Goal: Task Accomplishment & Management: Complete application form

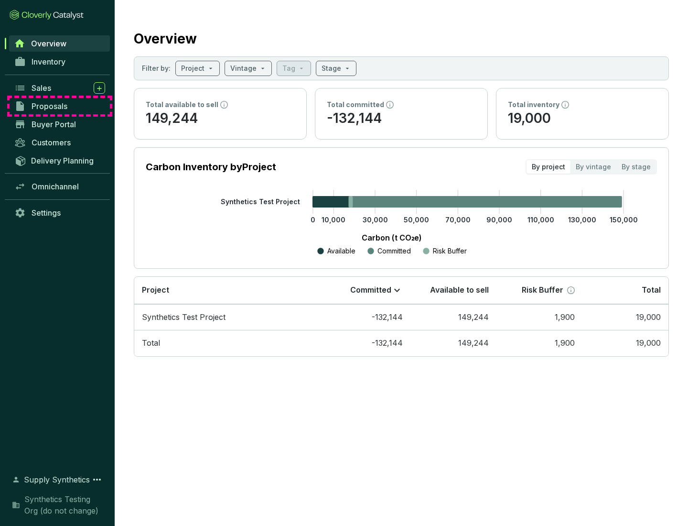
click at [60, 106] on span "Proposals" at bounding box center [50, 106] width 36 height 10
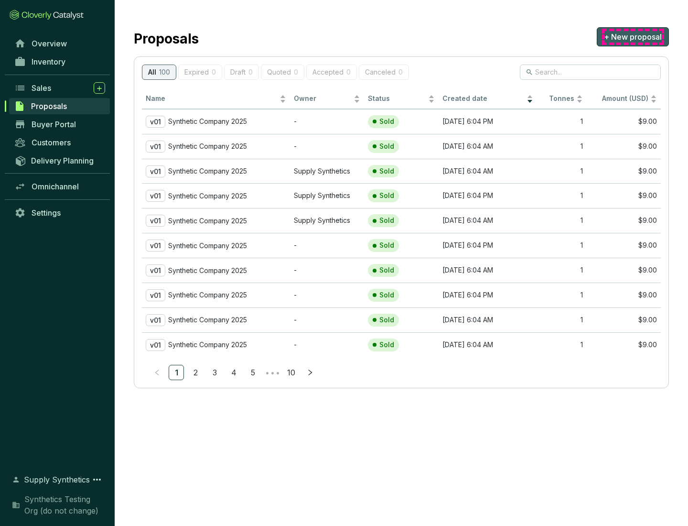
click at [633, 37] on span "+ New proposal" at bounding box center [633, 36] width 58 height 11
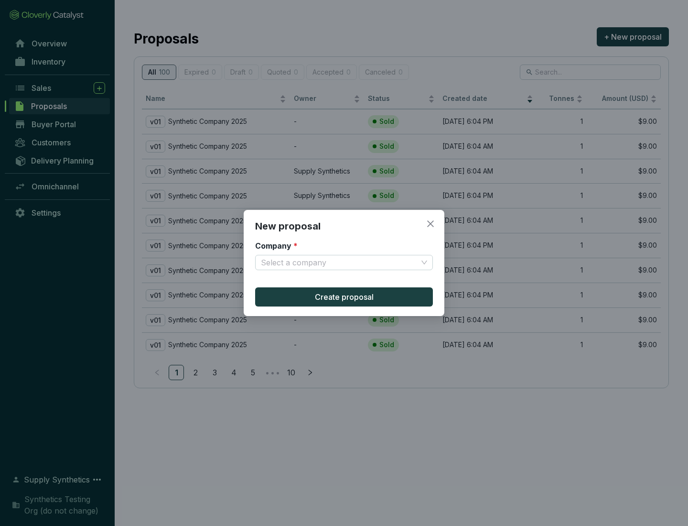
click at [339, 262] on input "Company *" at bounding box center [339, 262] width 157 height 14
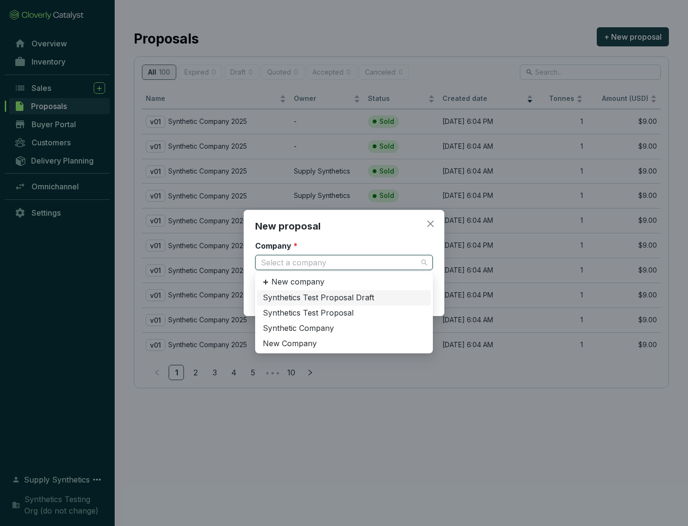
click at [344, 328] on div "Synthetic Company" at bounding box center [344, 328] width 162 height 11
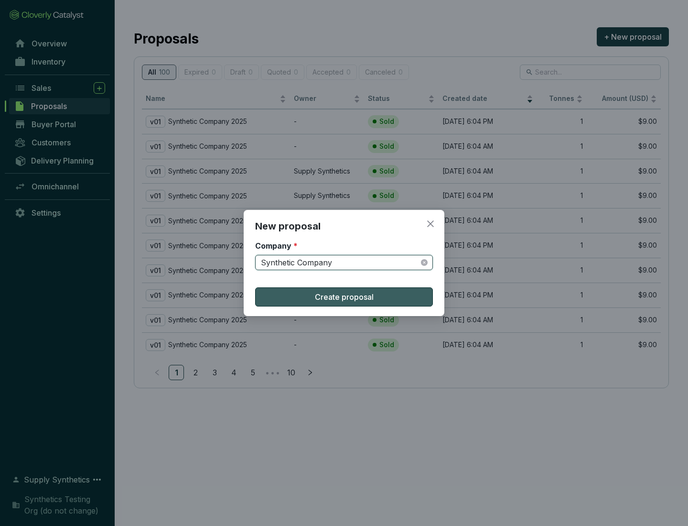
click at [344, 297] on span "Create proposal" at bounding box center [344, 296] width 59 height 11
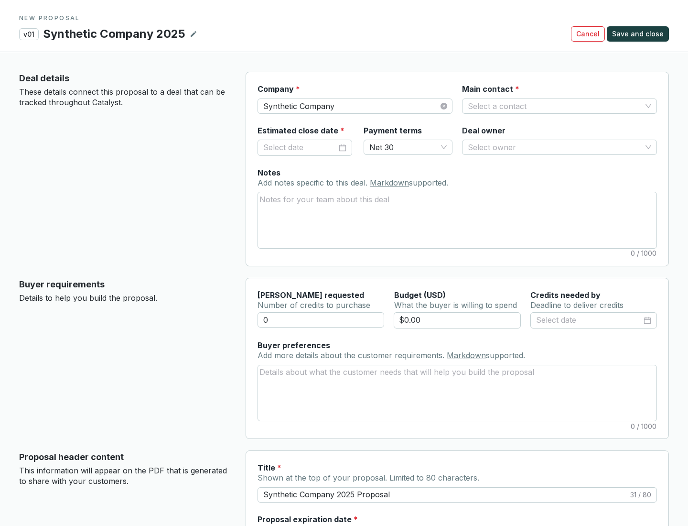
click at [555, 106] on input "Main contact *" at bounding box center [555, 106] width 174 height 14
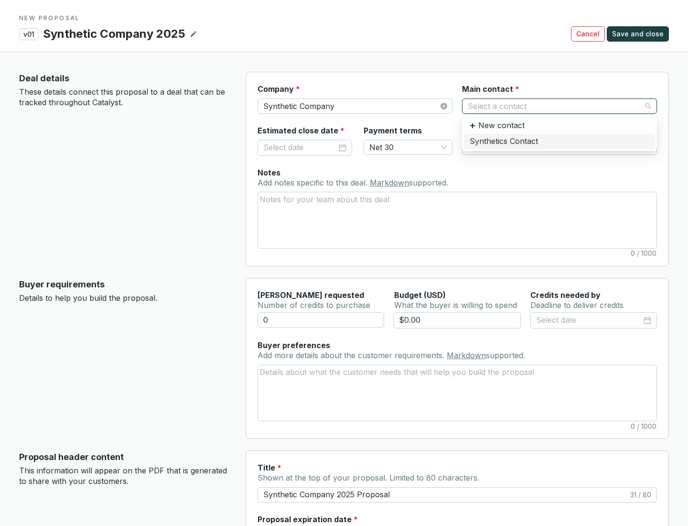
click at [559, 141] on div "Synthetics Contact" at bounding box center [560, 141] width 180 height 11
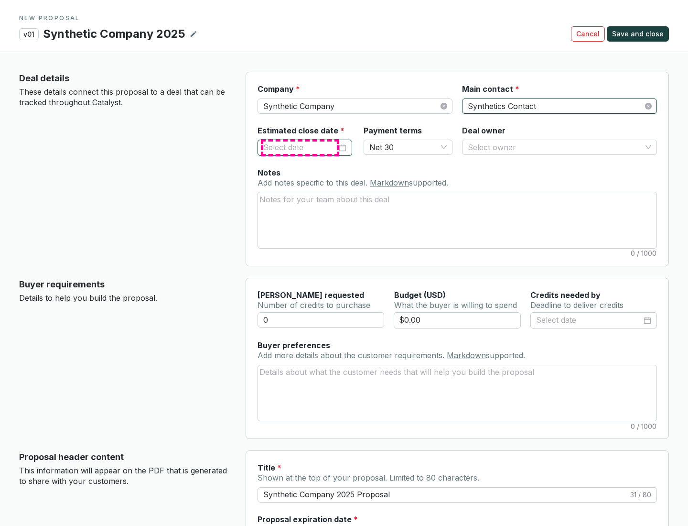
click at [300, 147] on input "Estimated close date *" at bounding box center [300, 147] width 74 height 12
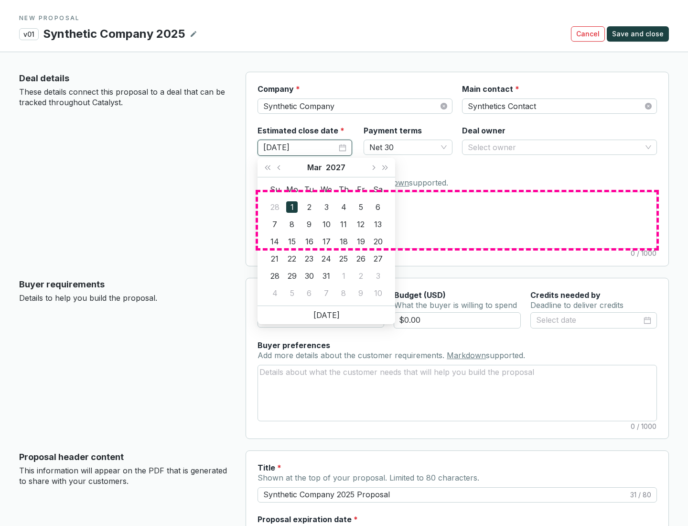
type input "[DATE]"
click at [457, 220] on textarea "Notes Add notes specific to this deal. Markdown supported." at bounding box center [457, 219] width 398 height 55
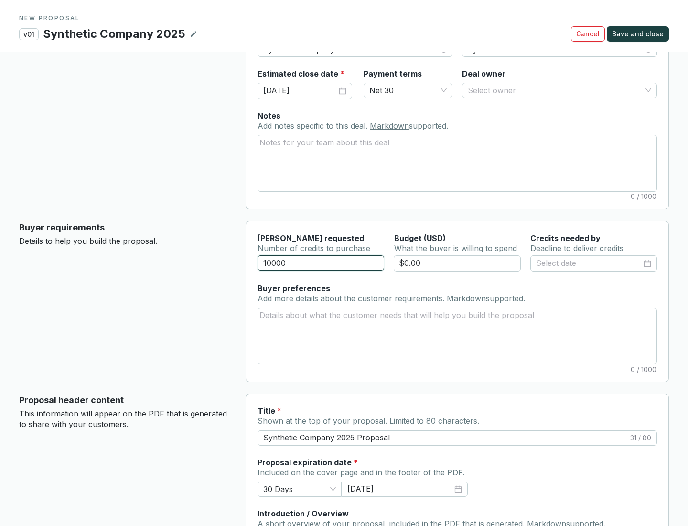
scroll to position [57, 0]
type input "10000"
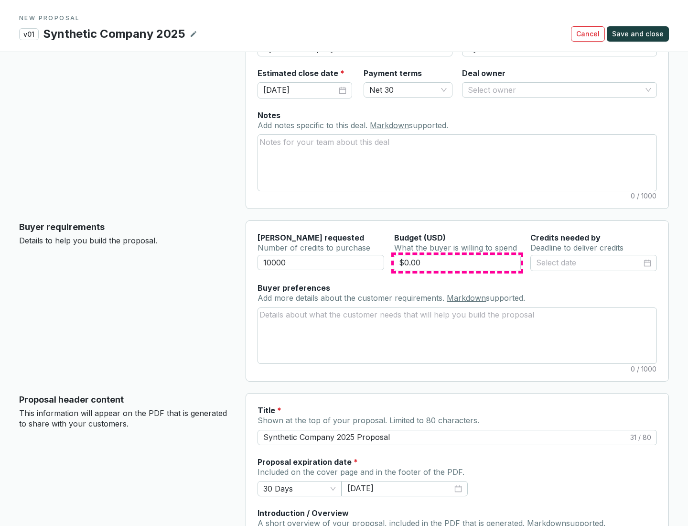
type input "$0.00"
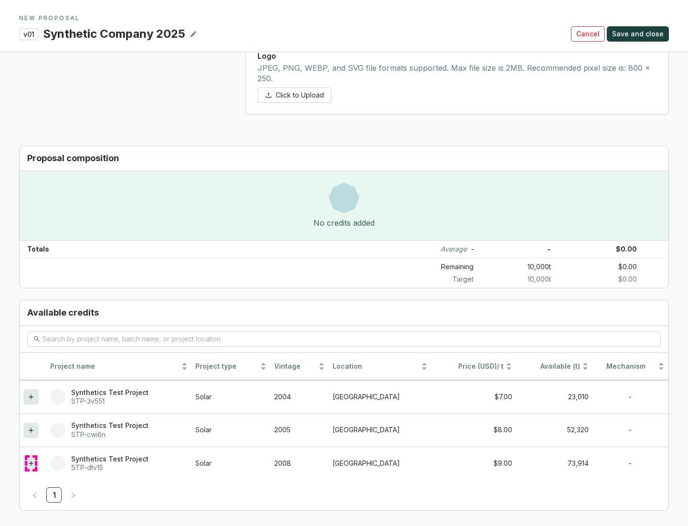
click at [31, 463] on icon at bounding box center [31, 463] width 4 height 4
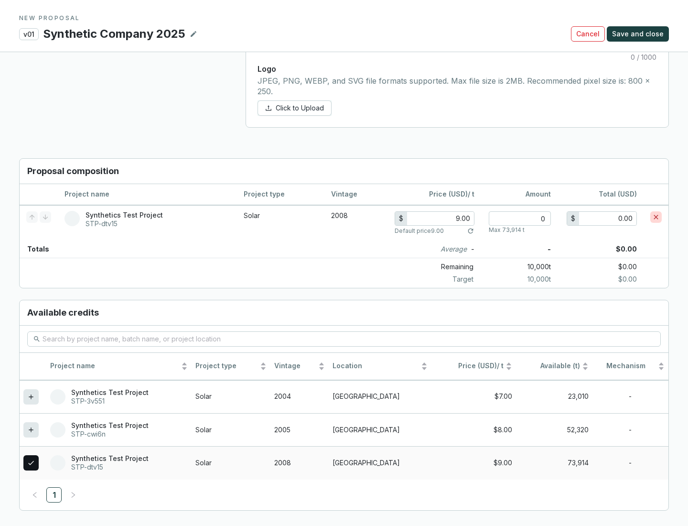
scroll to position [549, 0]
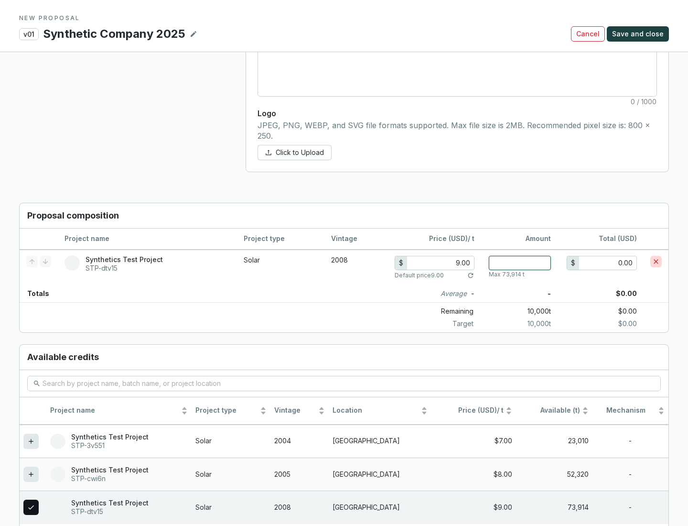
type input "1"
type input "9.00"
type input "1"
click at [639, 34] on span "Save and close" at bounding box center [638, 34] width 52 height 10
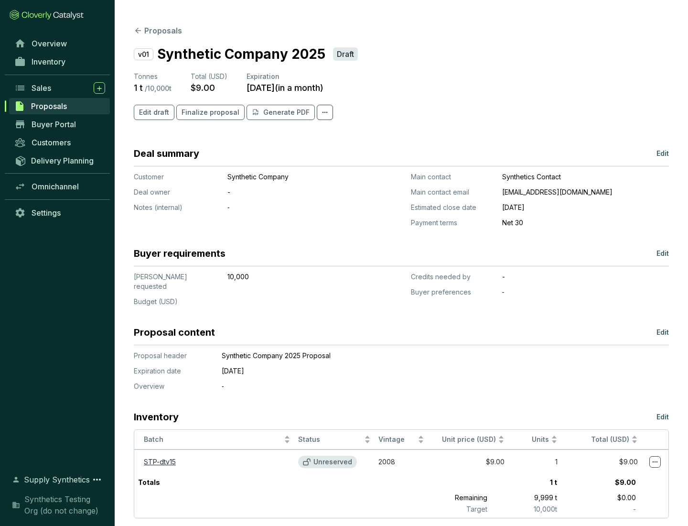
click at [207, 112] on span "Finalize proposal" at bounding box center [211, 112] width 58 height 10
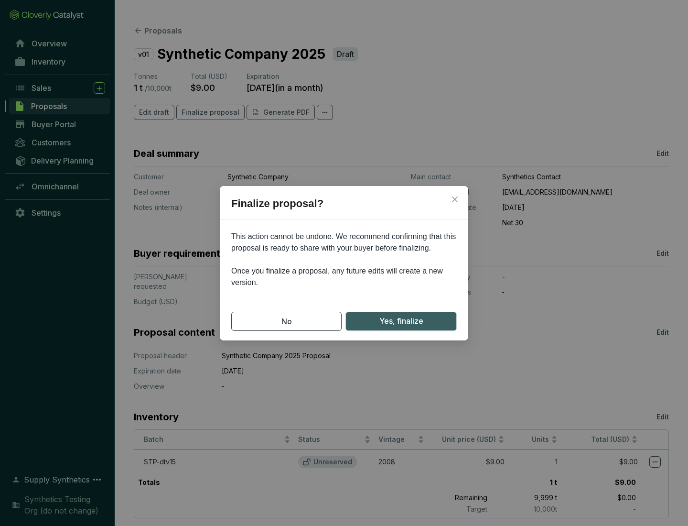
click at [401, 321] on span "Yes, finalize" at bounding box center [401, 321] width 44 height 12
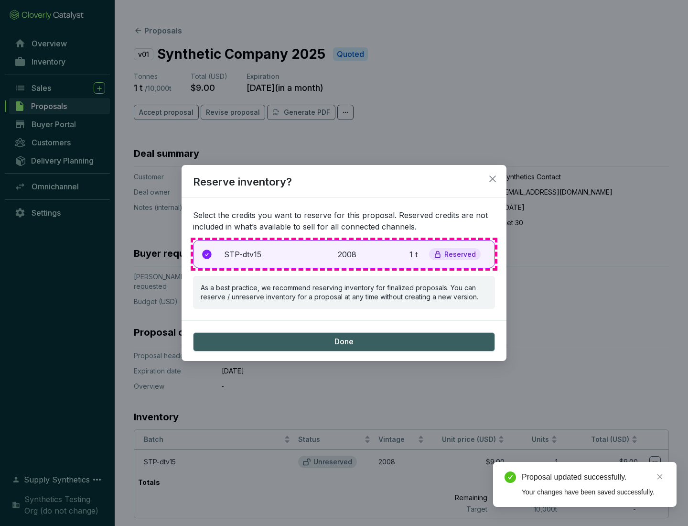
click at [344, 254] on p "2008" at bounding box center [348, 253] width 21 height 11
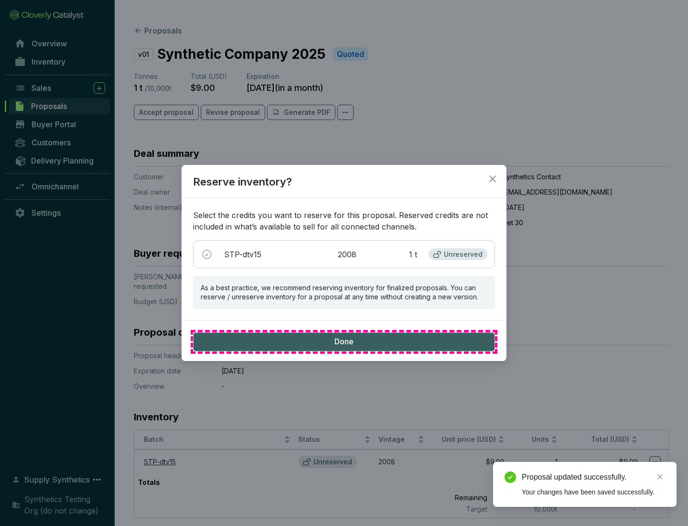
click at [344, 341] on span "Done" at bounding box center [343, 341] width 19 height 11
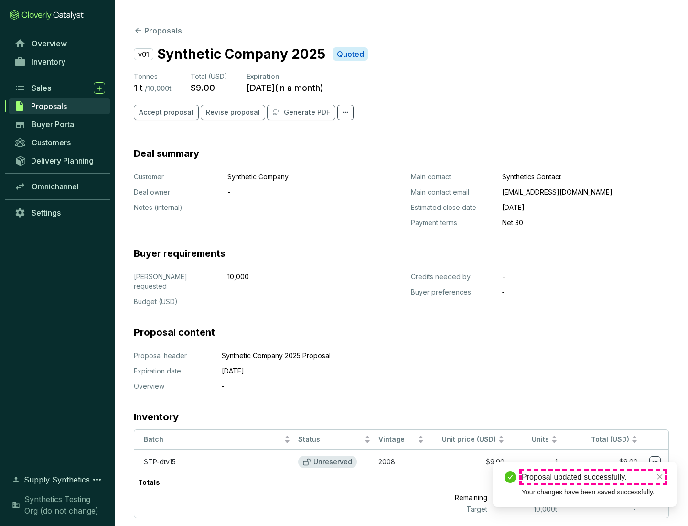
click at [593, 477] on div "Proposal updated successfully." at bounding box center [593, 476] width 143 height 11
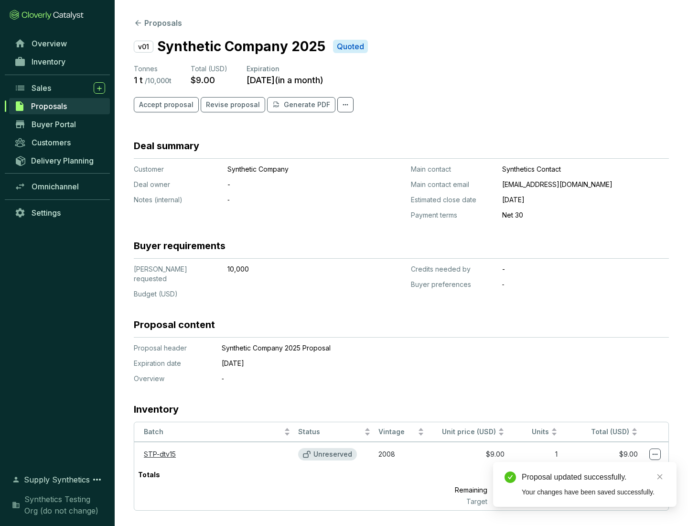
click at [655, 453] on icon at bounding box center [655, 453] width 5 height 1
click at [626, 466] on div "Proposal updated successfully. Your changes have been saved successfully." at bounding box center [584, 483] width 183 height 45
click at [593, 477] on div "Proposal updated successfully." at bounding box center [593, 476] width 143 height 11
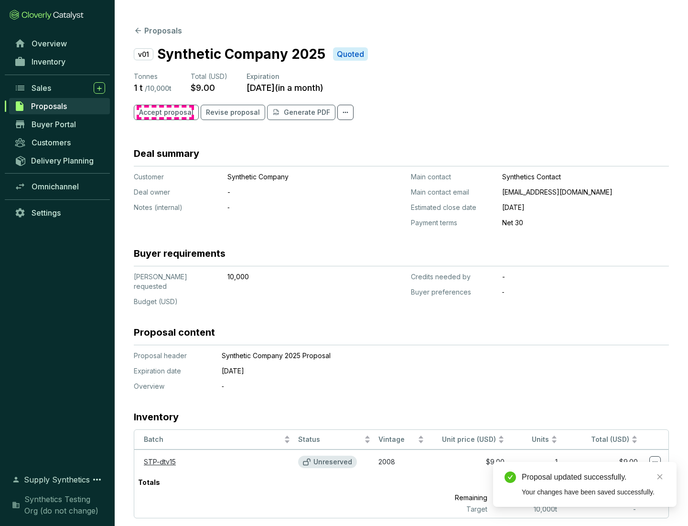
click at [165, 112] on span "Accept proposal" at bounding box center [166, 112] width 54 height 10
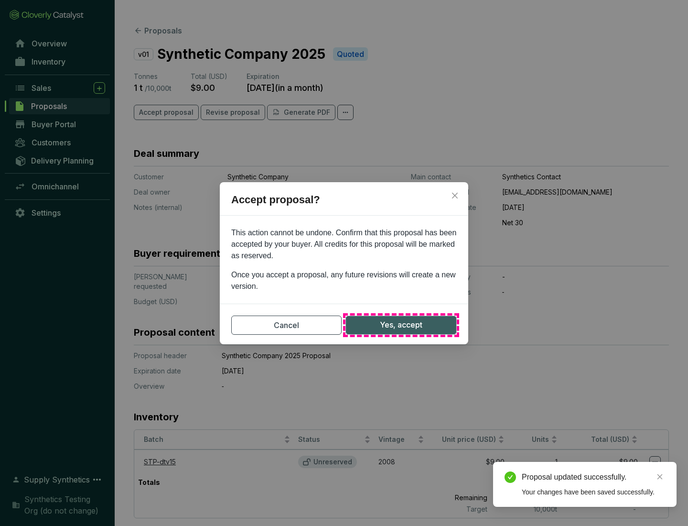
click at [401, 324] on span "Yes, accept" at bounding box center [401, 325] width 43 height 12
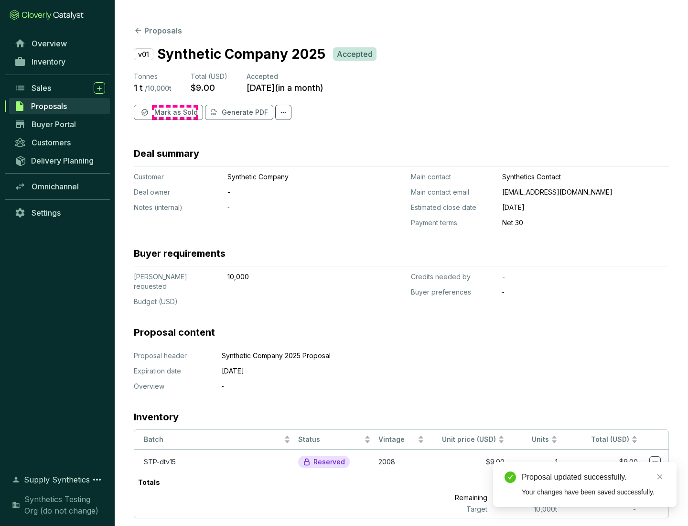
click at [175, 112] on span "Mark as Sold" at bounding box center [175, 112] width 43 height 10
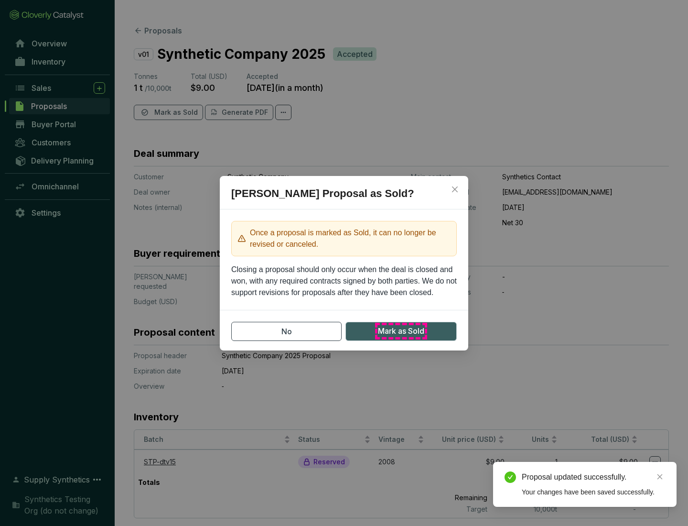
click at [401, 331] on span "Mark as Sold" at bounding box center [401, 331] width 46 height 12
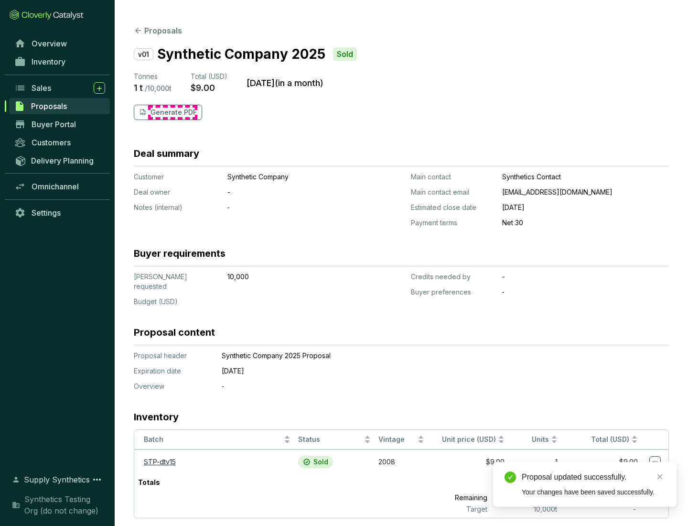
click at [172, 112] on p "Generate PDF" at bounding box center [173, 112] width 46 height 10
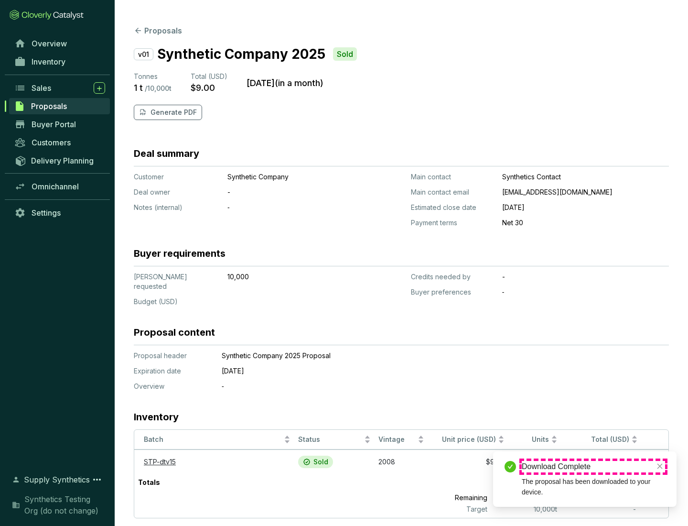
click at [593, 466] on div "Download Complete" at bounding box center [593, 466] width 143 height 11
